Goal: Check status: Check status

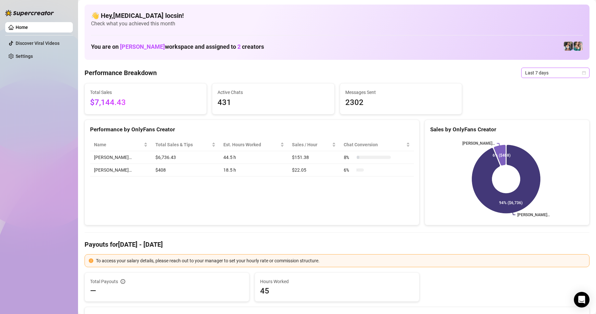
click at [533, 70] on span "Last 7 days" at bounding box center [556, 73] width 61 height 10
click at [542, 126] on div "Custom date" at bounding box center [550, 127] width 58 height 7
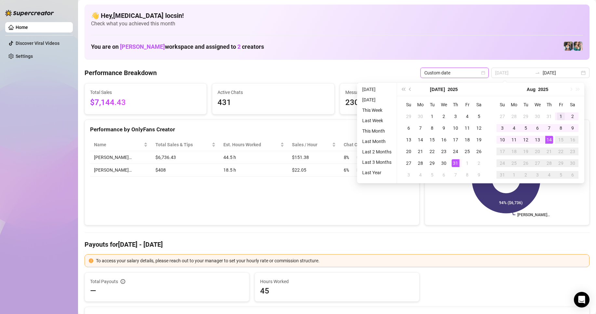
type input "[DATE]"
click at [561, 115] on div "1" at bounding box center [561, 117] width 8 height 8
type input "[DATE]"
click at [550, 138] on div "14" at bounding box center [550, 140] width 8 height 8
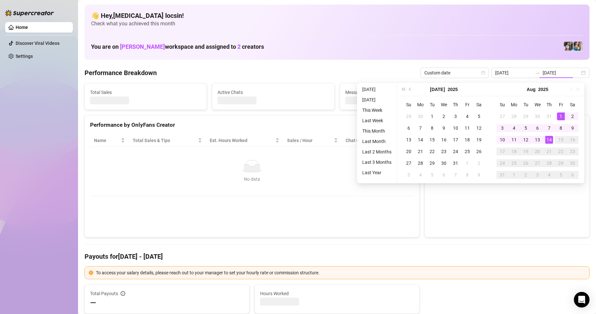
type input "[DATE]"
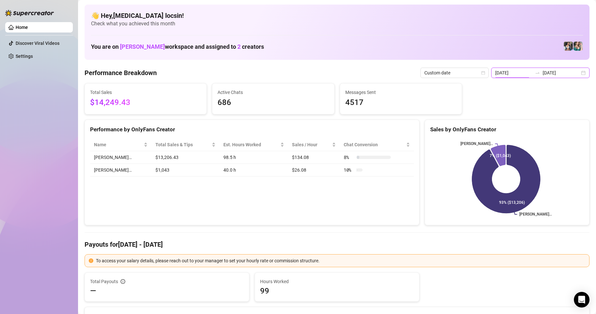
drag, startPoint x: 517, startPoint y: 70, endPoint x: 513, endPoint y: 80, distance: 10.5
click at [517, 70] on input "[DATE]" at bounding box center [514, 72] width 37 height 7
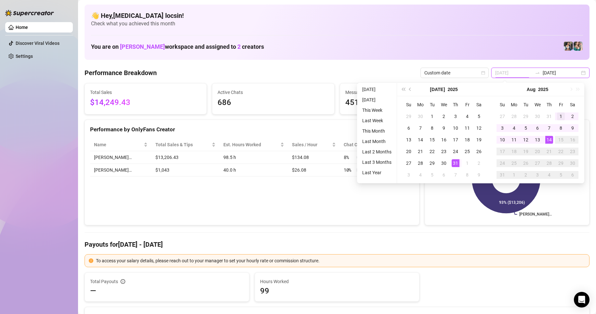
type input "[DATE]"
drag, startPoint x: 559, startPoint y: 114, endPoint x: 552, endPoint y: 127, distance: 14.7
click at [559, 114] on div "1" at bounding box center [561, 117] width 8 height 8
type input "[DATE]"
drag, startPoint x: 547, startPoint y: 137, endPoint x: 530, endPoint y: 99, distance: 41.8
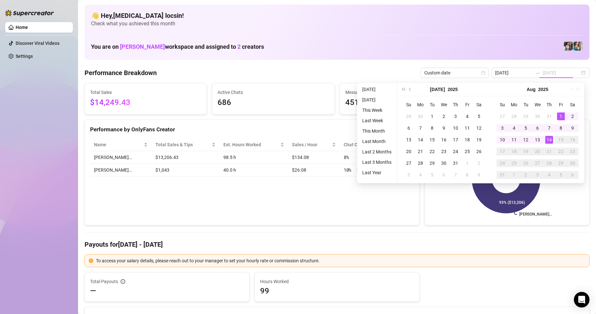
click at [547, 137] on div "14" at bounding box center [550, 140] width 8 height 8
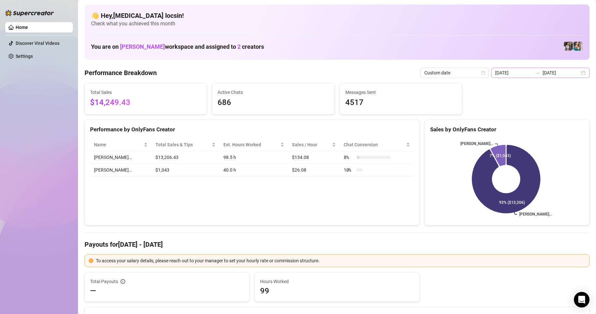
click at [533, 72] on div at bounding box center [538, 72] width 10 height 5
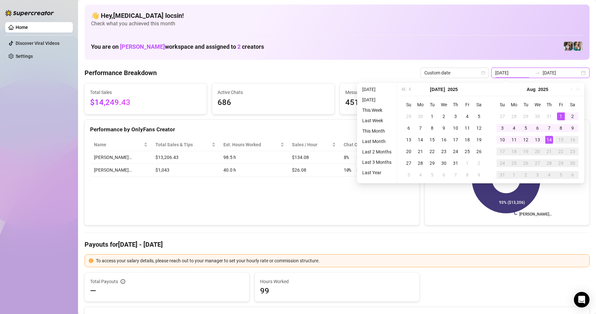
type input "[DATE]"
drag, startPoint x: 560, startPoint y: 117, endPoint x: 553, endPoint y: 130, distance: 14.0
click at [560, 117] on div "1" at bounding box center [561, 117] width 8 height 8
type input "[DATE]"
click at [547, 142] on div "14" at bounding box center [550, 140] width 8 height 8
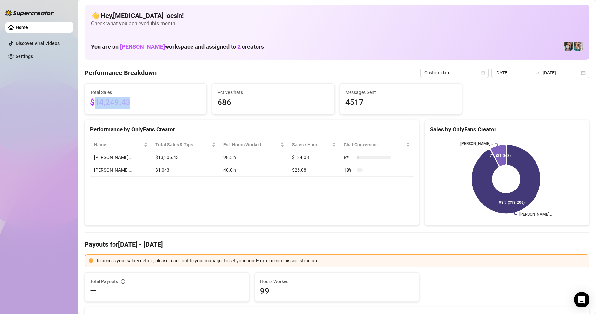
drag, startPoint x: 154, startPoint y: 109, endPoint x: 159, endPoint y: 110, distance: 4.9
click at [157, 109] on div "Total Sales $14,249.43" at bounding box center [146, 99] width 122 height 31
